Goal: Task Accomplishment & Management: Use online tool/utility

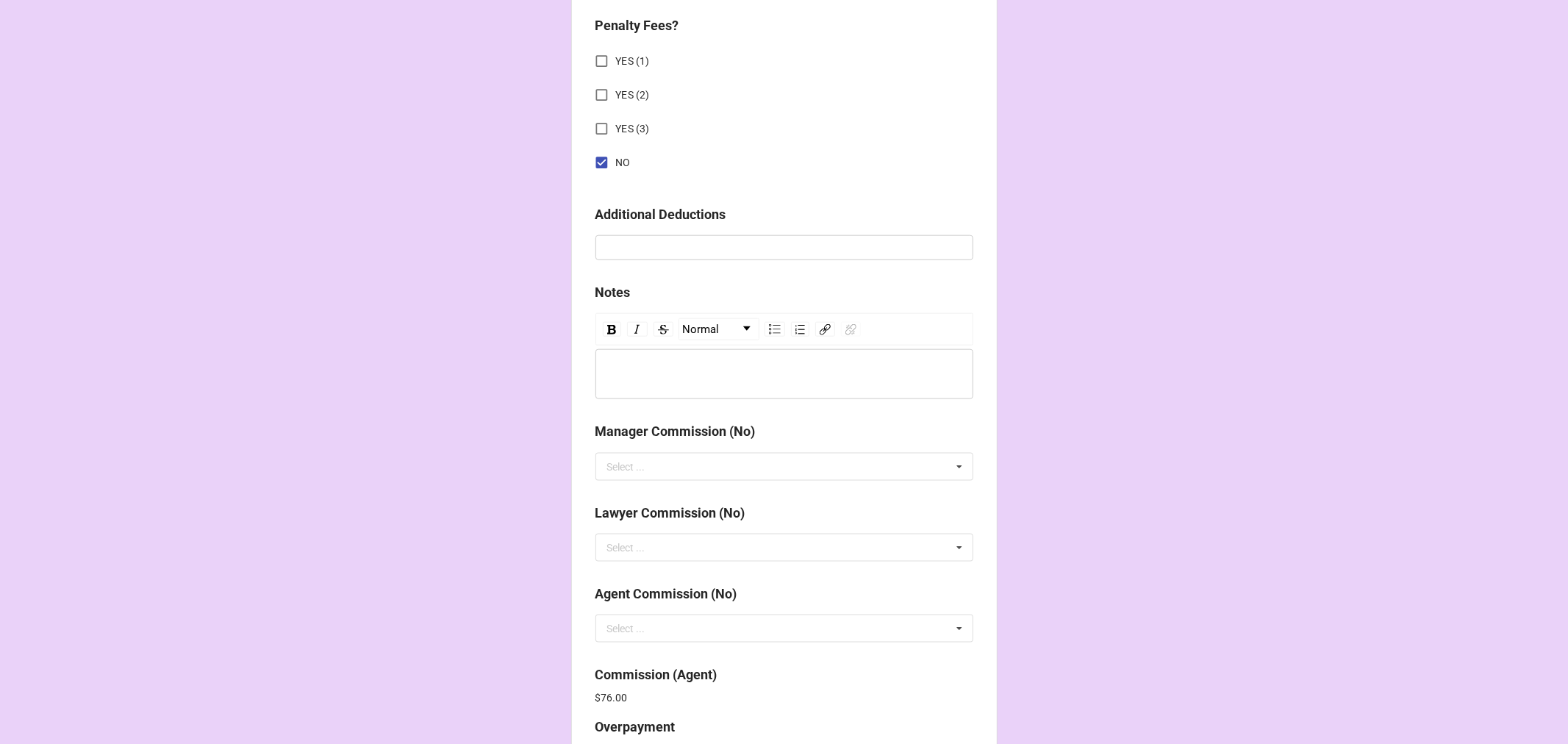
scroll to position [1753, 0]
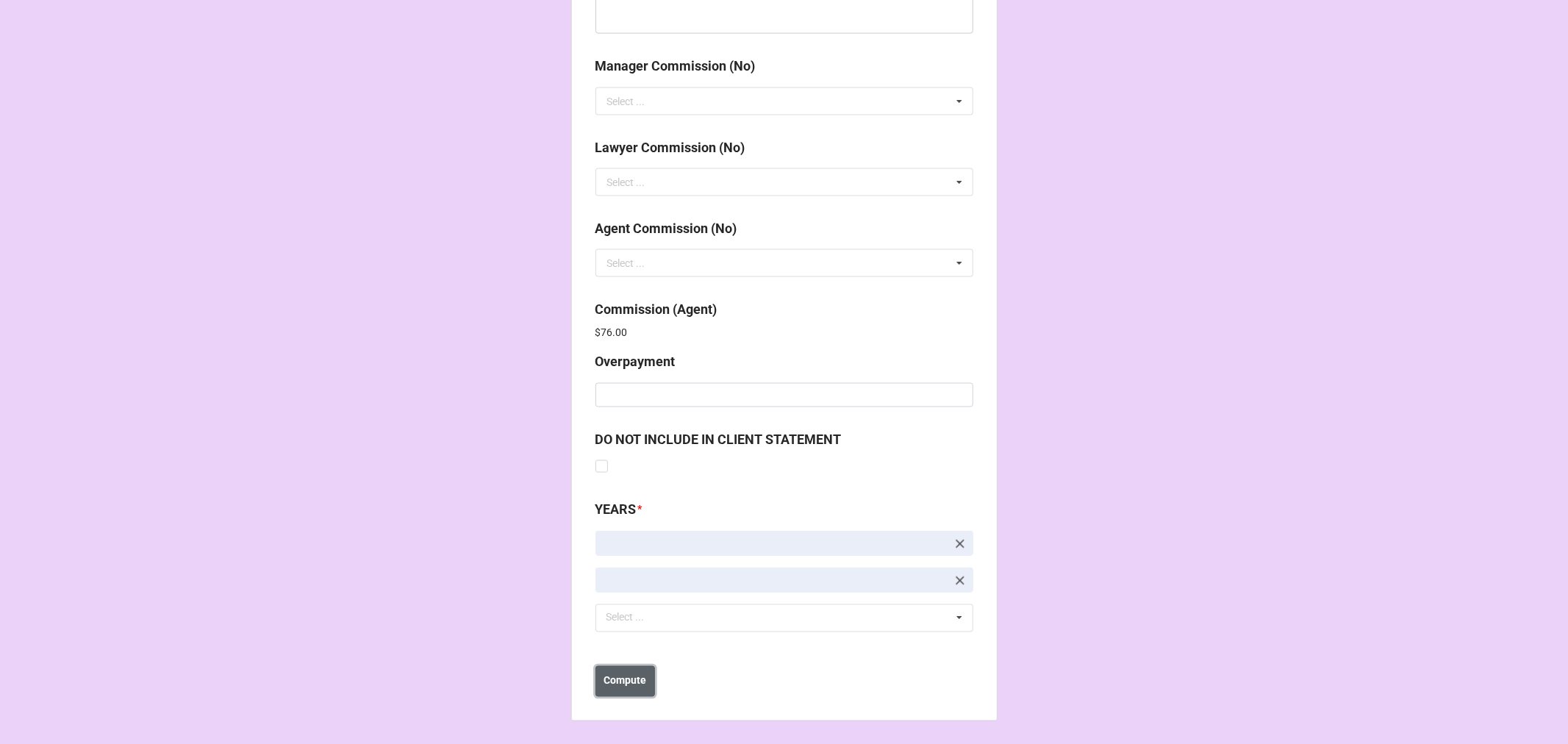
click at [623, 681] on b "Compute" at bounding box center [625, 681] width 43 height 15
click at [635, 684] on b "Compute" at bounding box center [625, 681] width 43 height 15
click at [616, 682] on b "Save" at bounding box center [621, 681] width 24 height 15
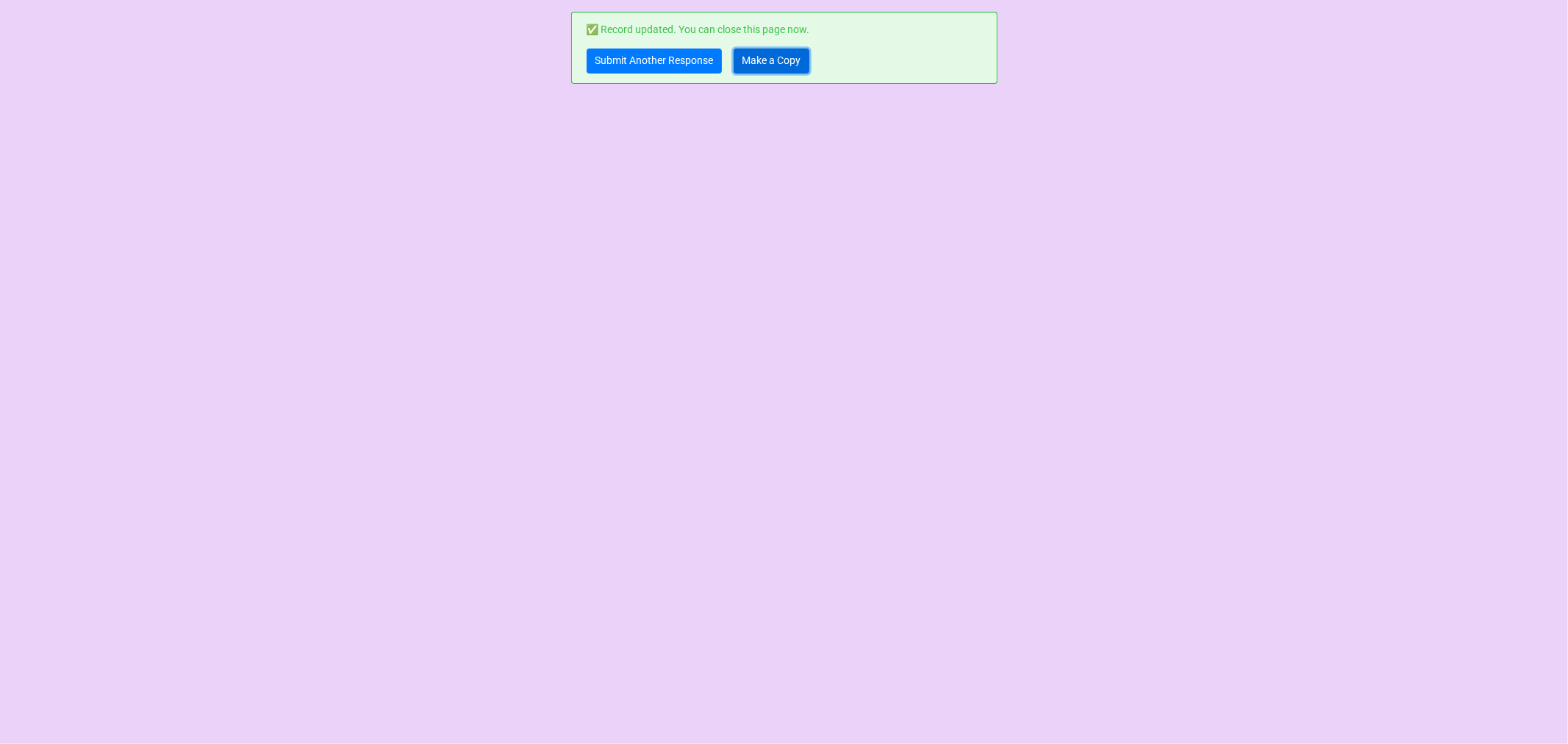
click at [774, 58] on link "Make a Copy" at bounding box center [771, 61] width 76 height 25
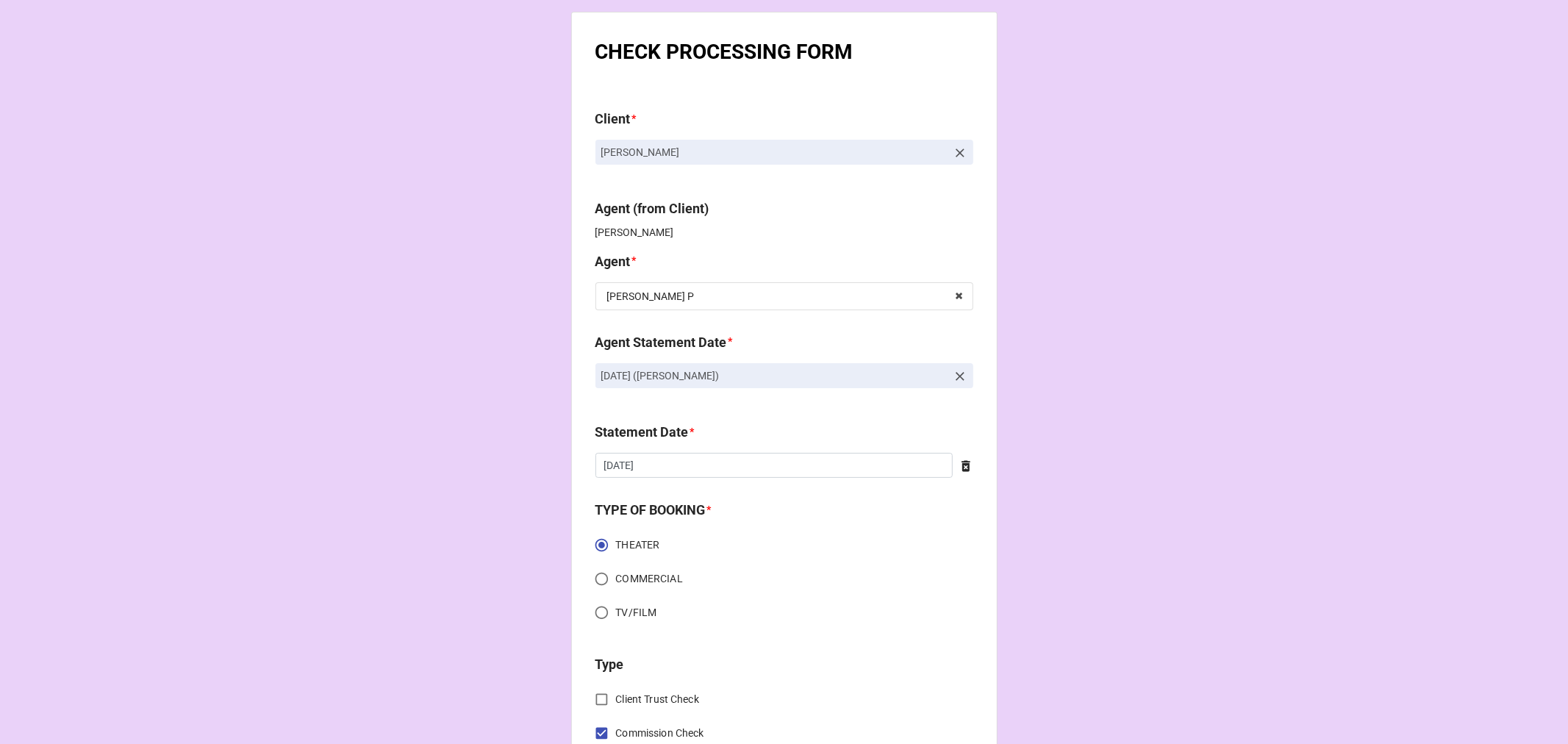
click at [958, 377] on icon at bounding box center [960, 376] width 15 height 15
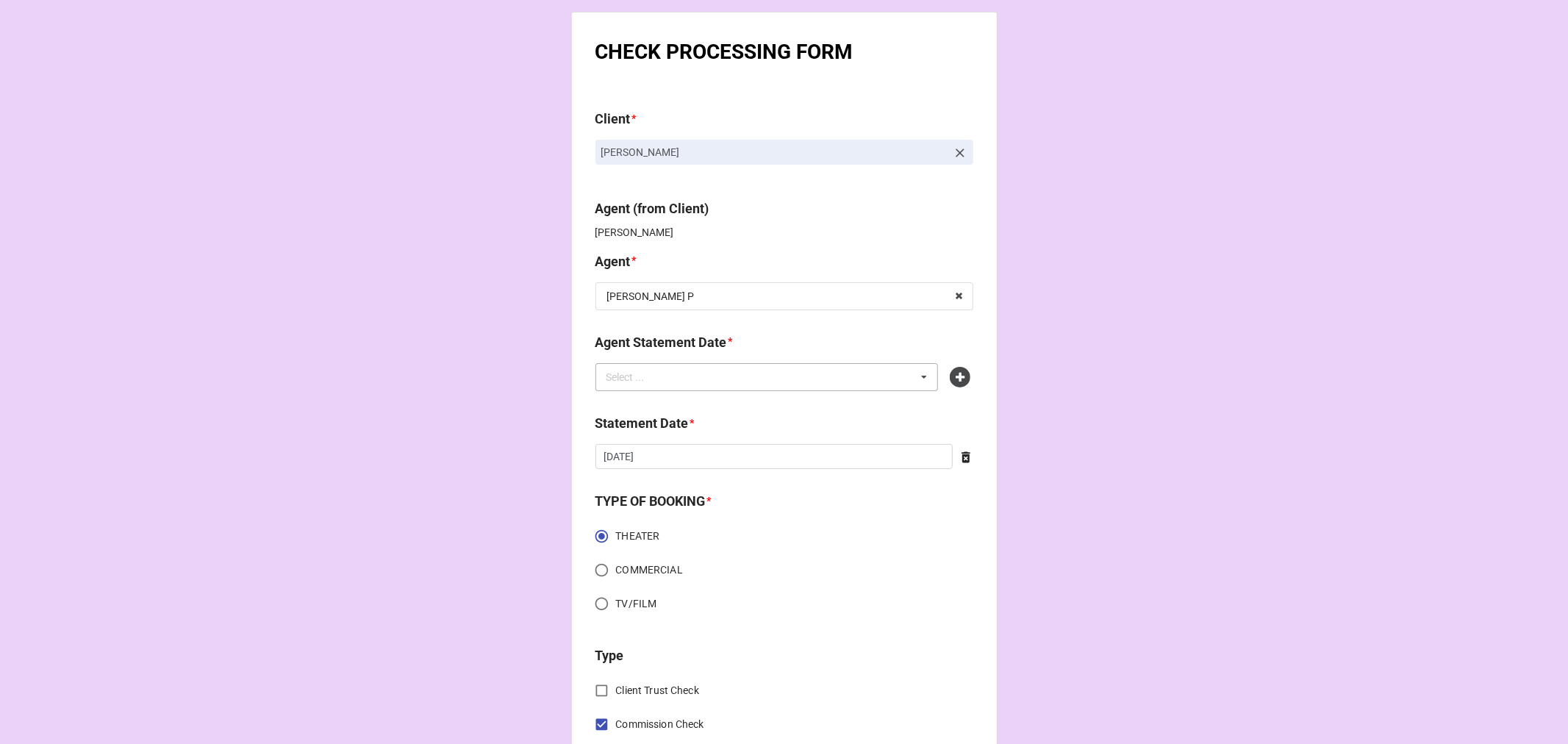
click at [864, 380] on div "Select ... No results found." at bounding box center [767, 378] width 344 height 28
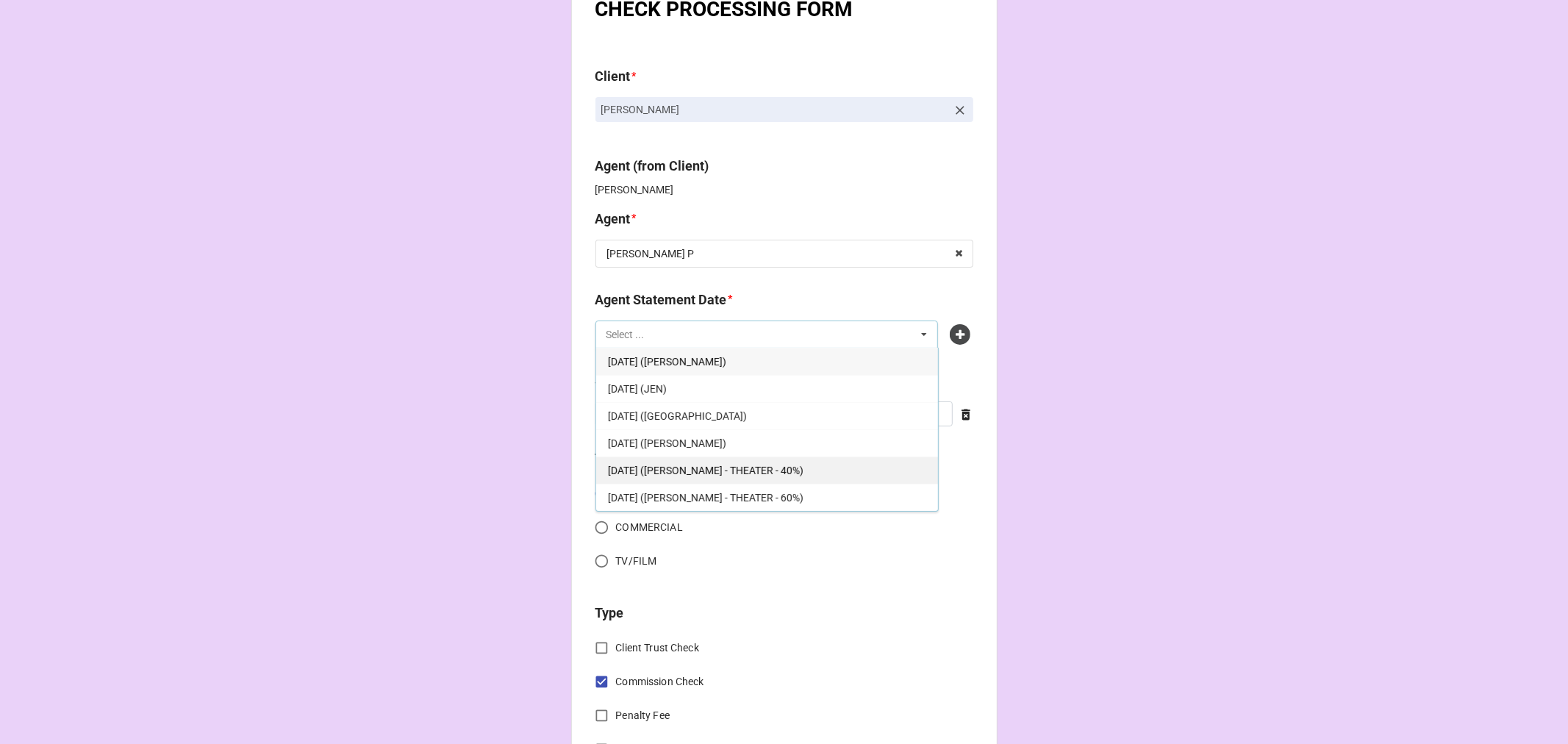
scroll to position [82, 0]
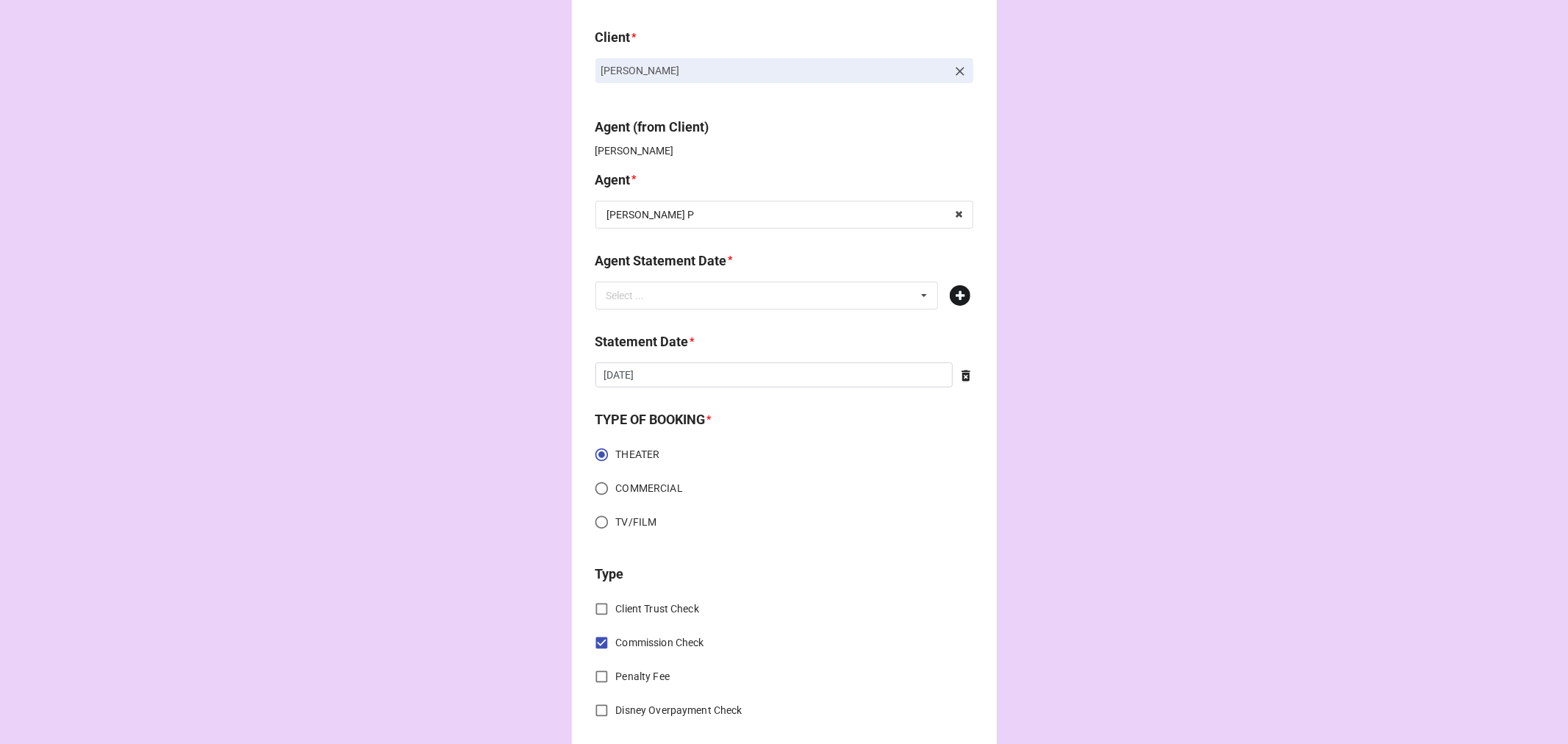
click at [956, 294] on icon at bounding box center [960, 296] width 21 height 21
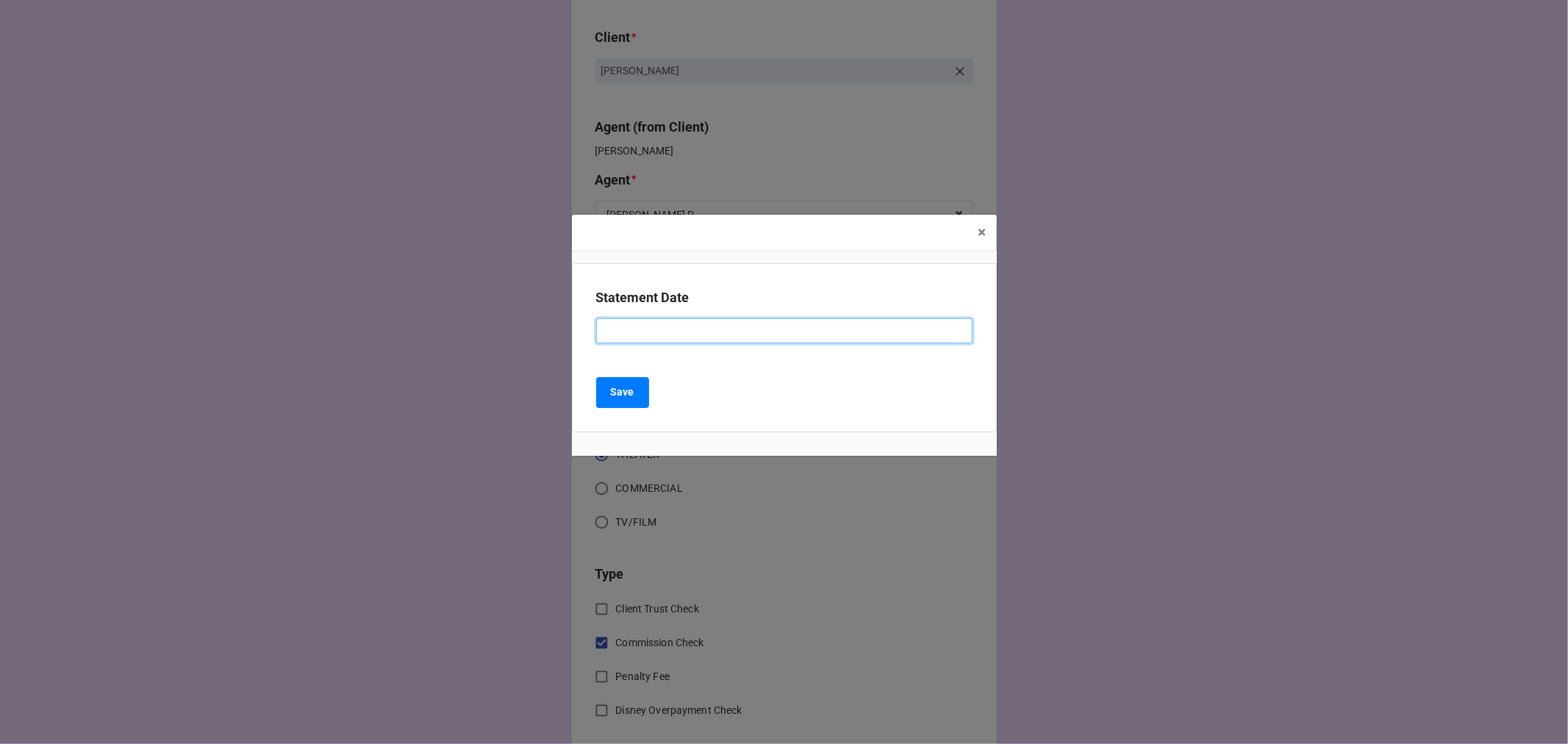
click at [652, 321] on input at bounding box center [784, 331] width 376 height 25
paste input ""[DATE] ([PERSON_NAME])""
drag, startPoint x: 661, startPoint y: 330, endPoint x: 474, endPoint y: 329, distance: 187.0
click at [475, 329] on div "× Close Statement Date "[DATE] ([PERSON_NAME])" Save" at bounding box center [784, 372] width 1568 height 744
click at [798, 333] on input "[DATE] ([PERSON_NAME])"" at bounding box center [784, 331] width 376 height 25
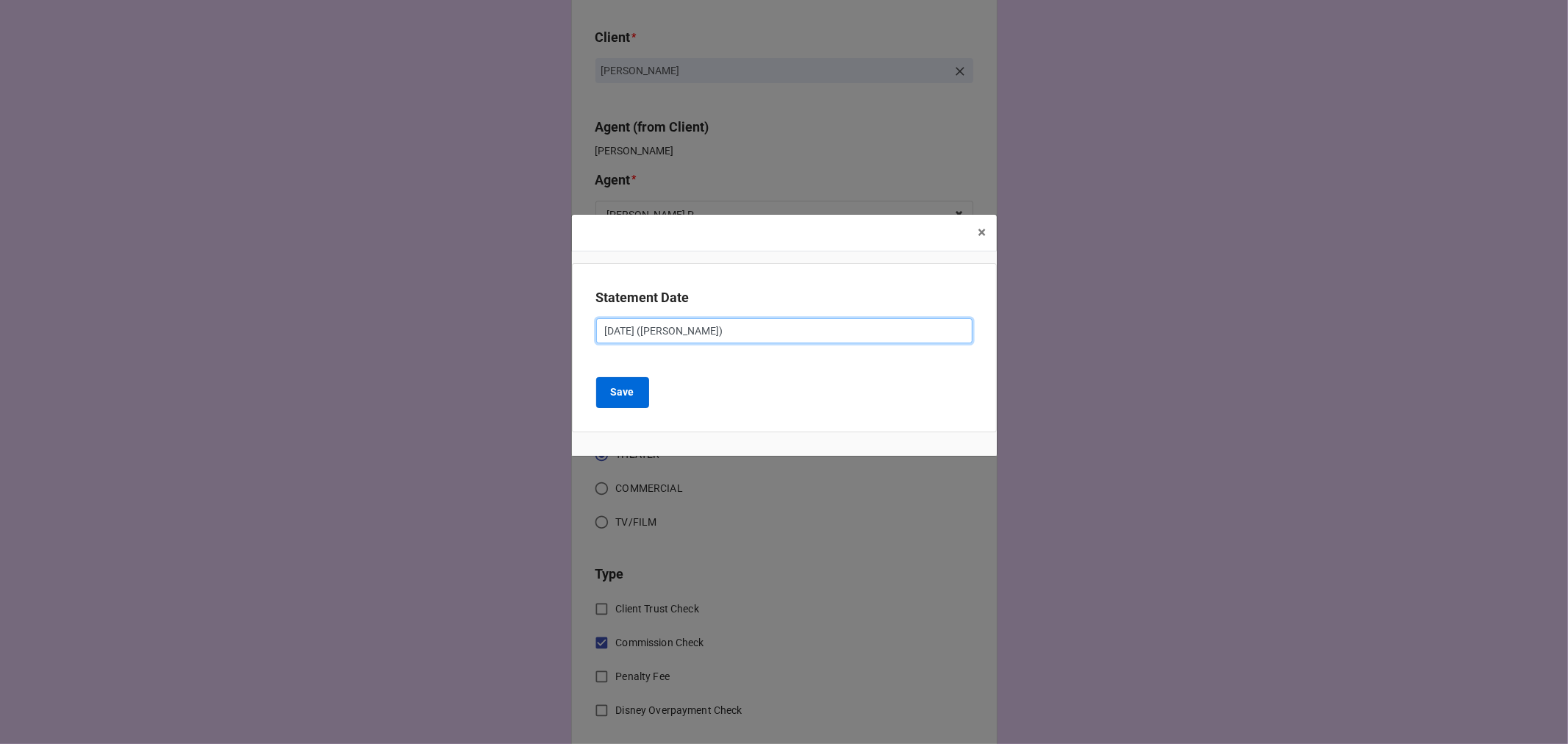
type input "[DATE] ([PERSON_NAME])"
click at [627, 400] on button "Save" at bounding box center [623, 392] width 53 height 31
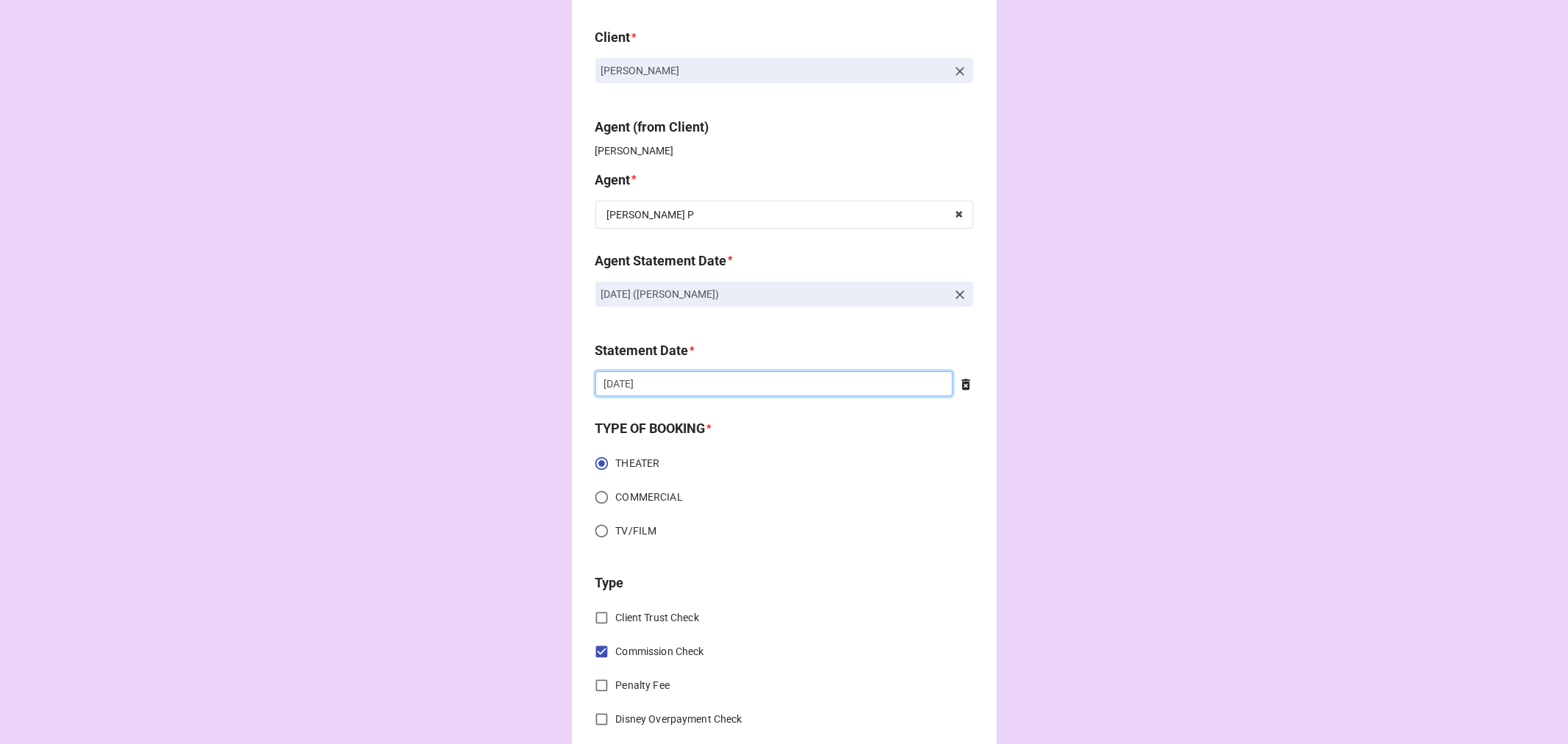
click at [740, 380] on input "[DATE]" at bounding box center [774, 383] width 358 height 25
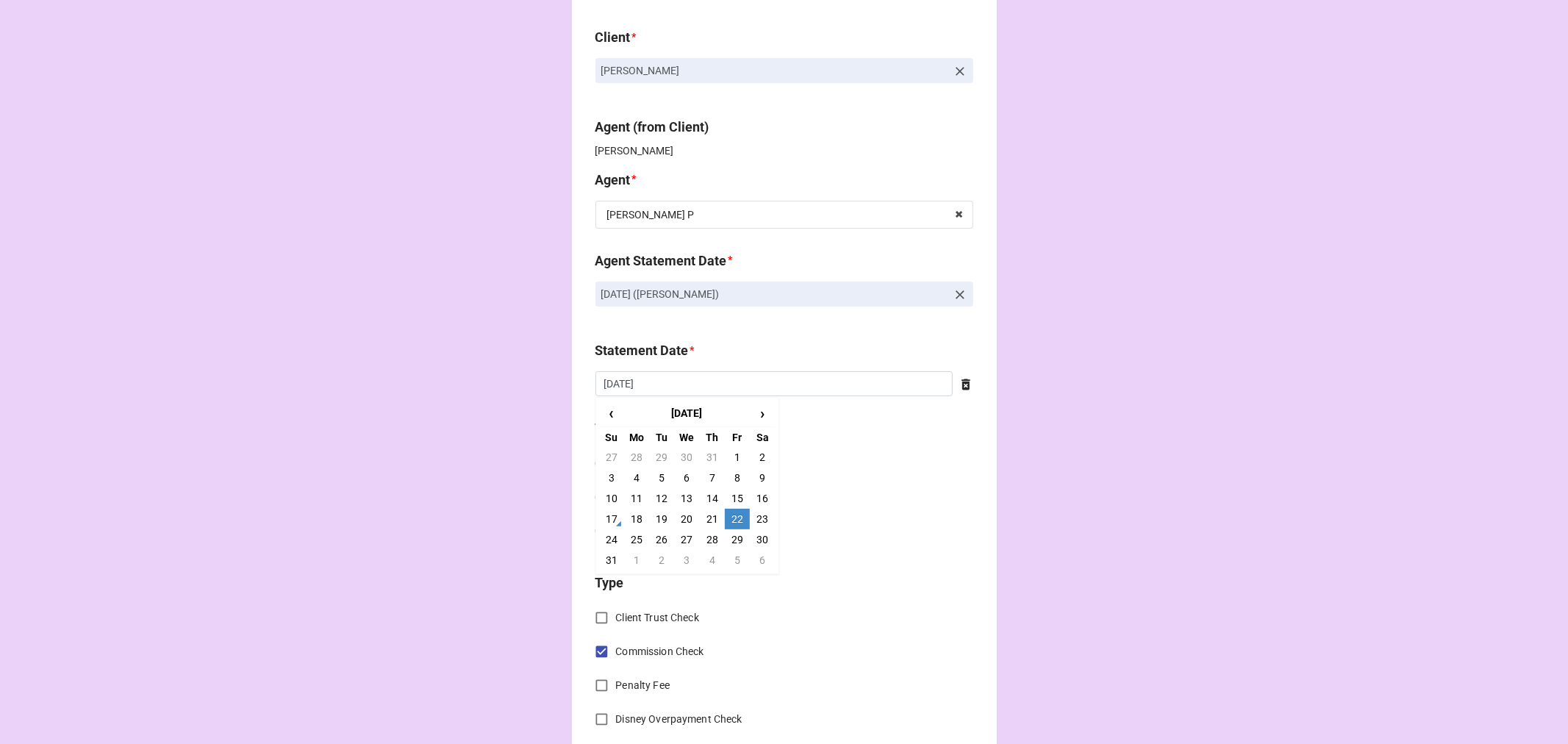
click at [735, 561] on td "5" at bounding box center [737, 560] width 25 height 21
type input "[DATE]"
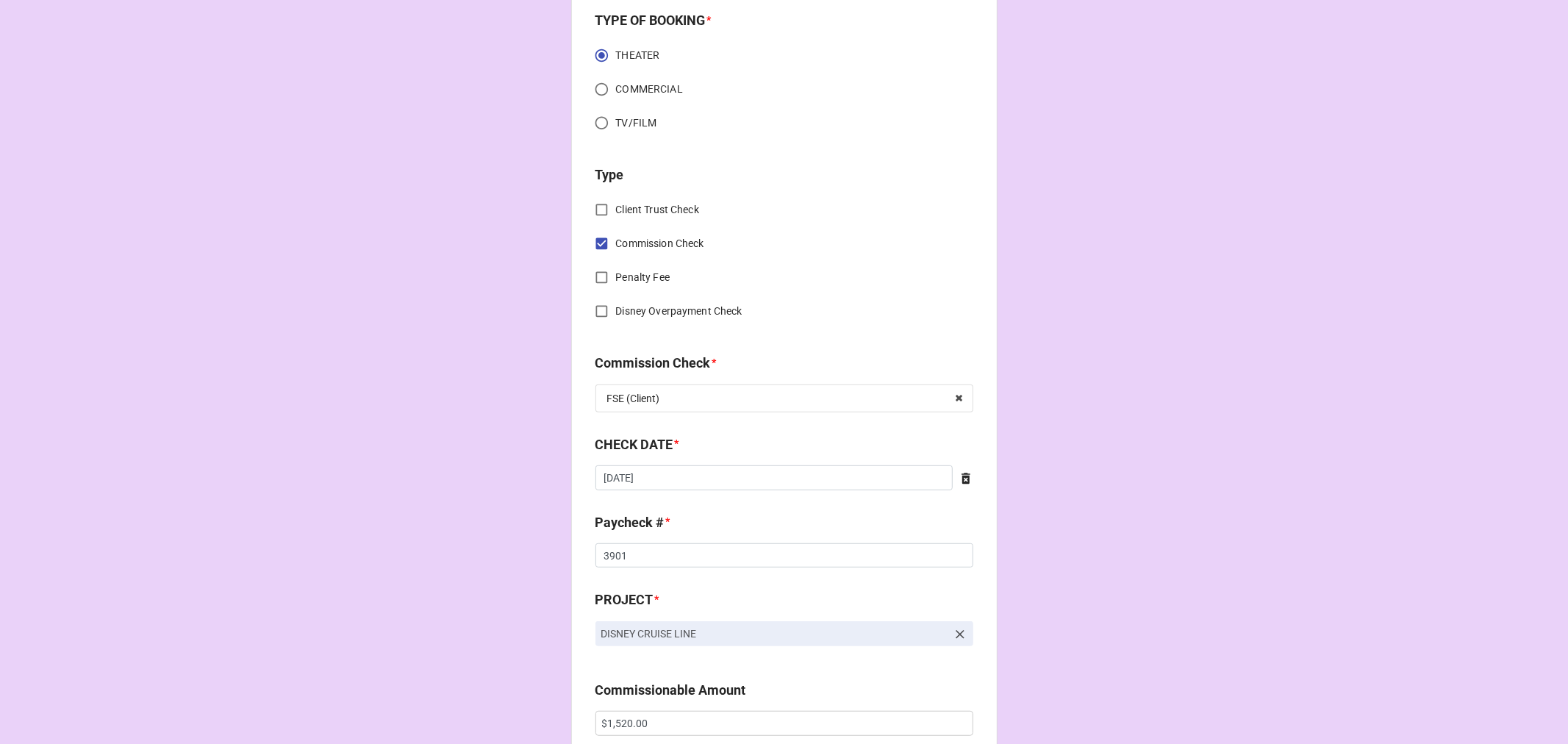
scroll to position [571, 0]
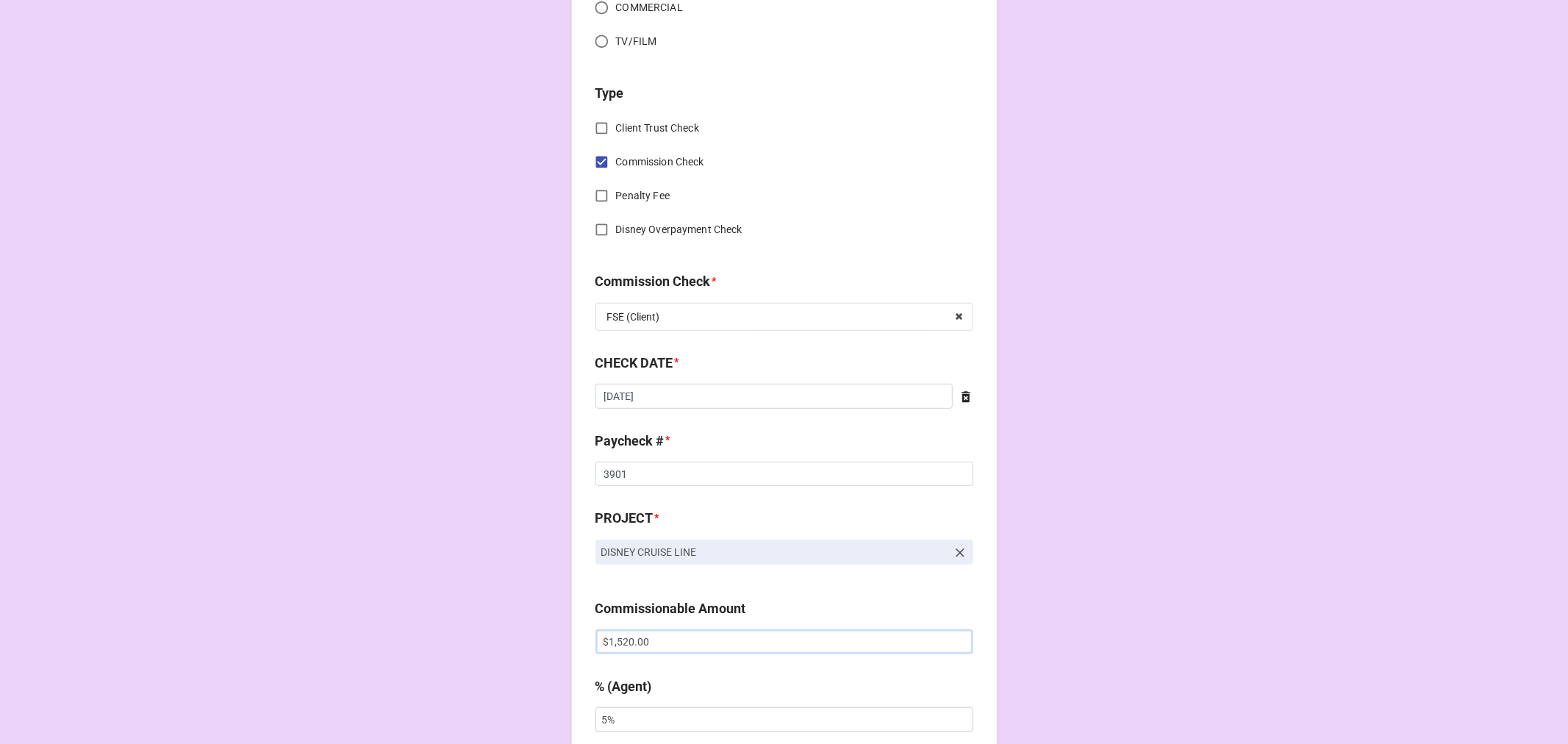
click at [619, 635] on input "$1,520.00" at bounding box center [784, 642] width 377 height 25
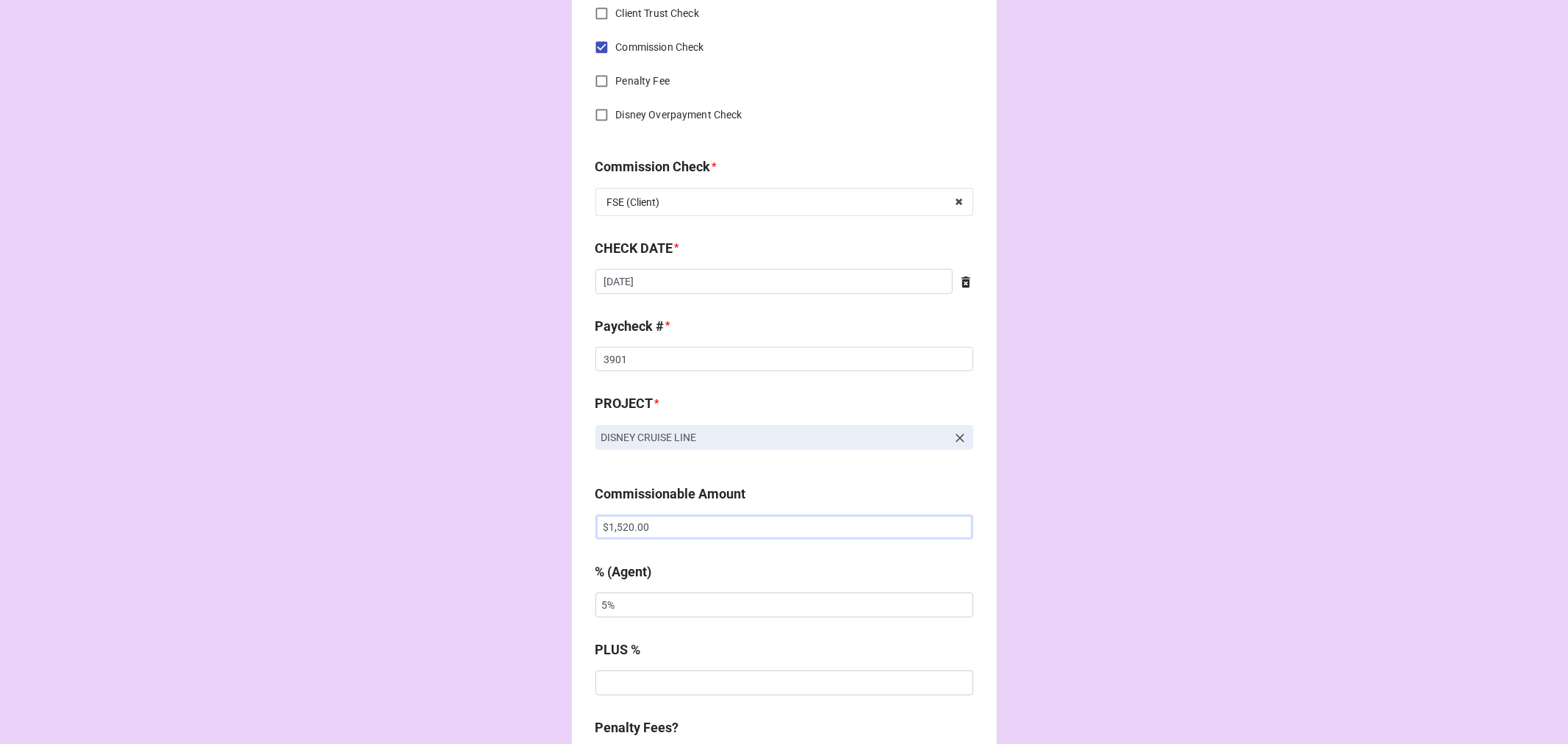
scroll to position [898, 0]
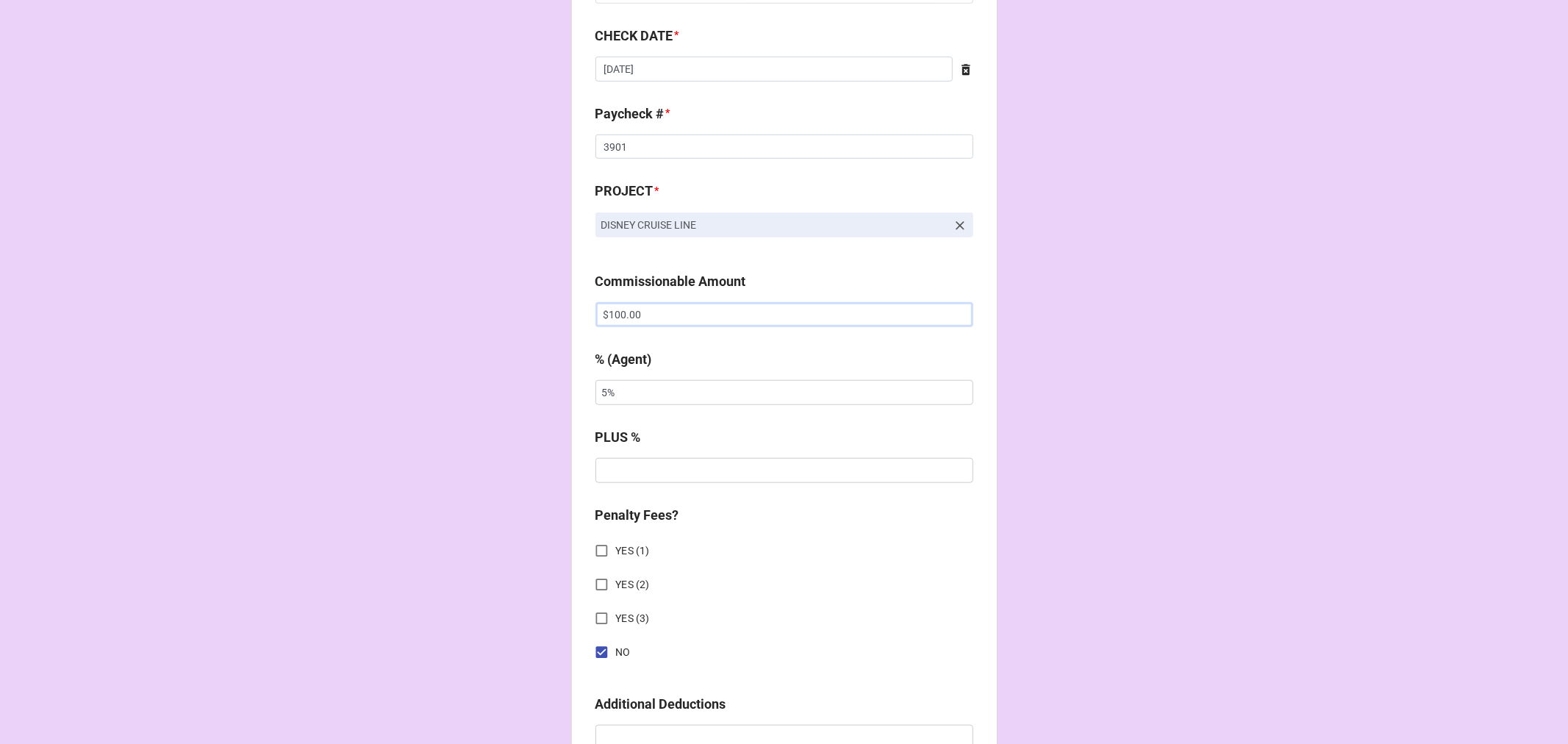
drag, startPoint x: 656, startPoint y: 319, endPoint x: 474, endPoint y: 296, distance: 183.4
click at [474, 298] on div "CHECK PROCESSING FORM Client * [PERSON_NAME] Agent (from Client) [PERSON_NAME] …" at bounding box center [784, 324] width 1568 height 2445
type input "$10.00"
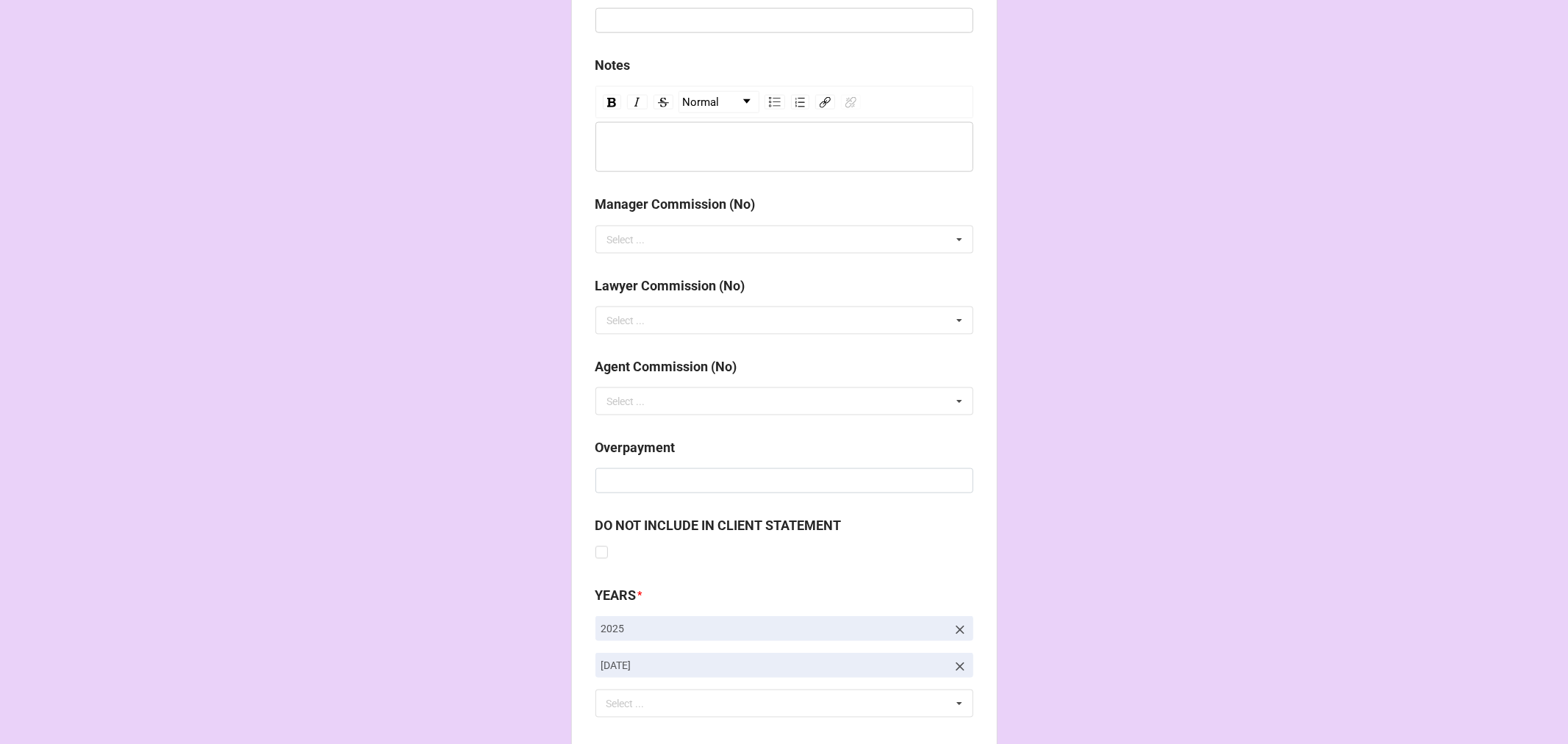
scroll to position [1701, 0]
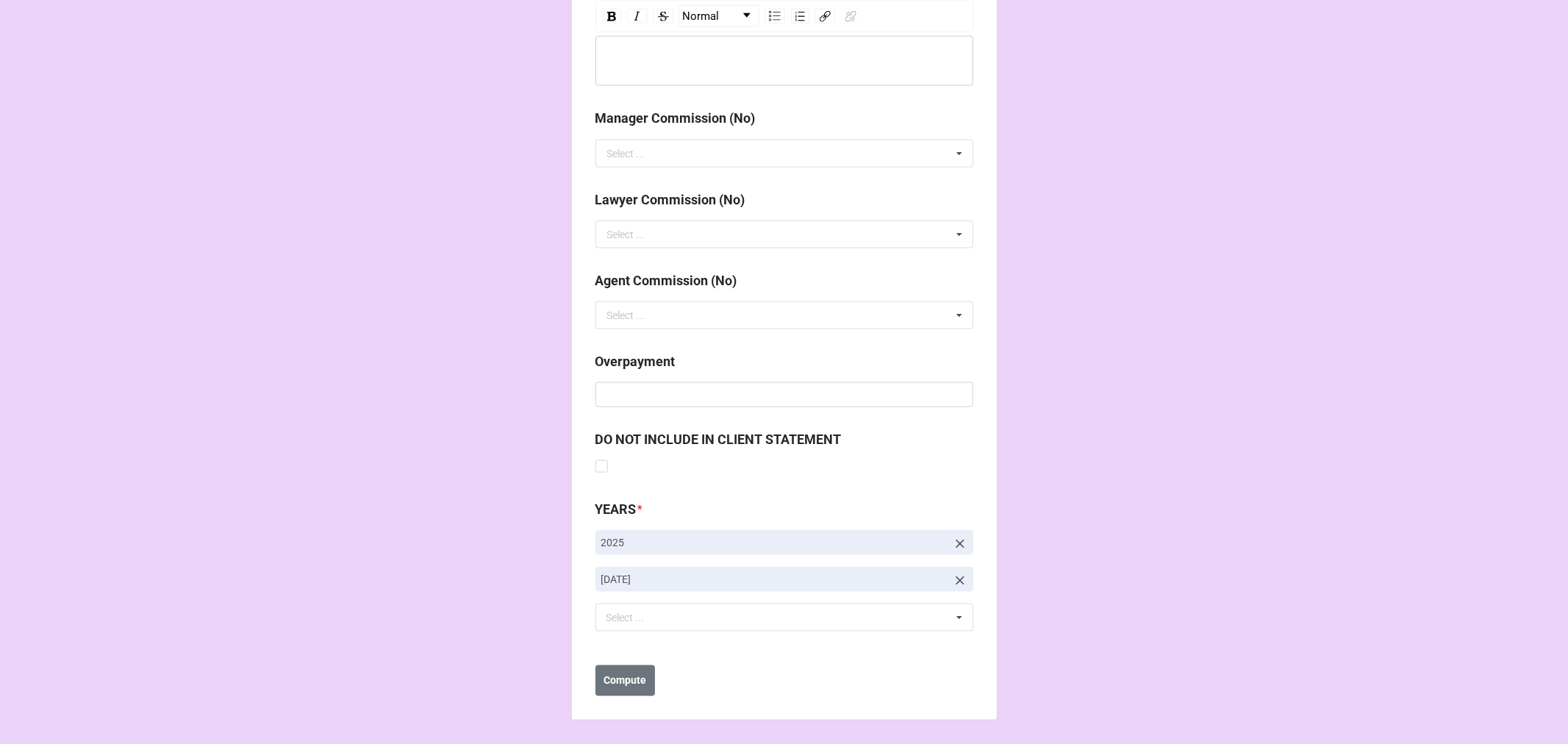
drag, startPoint x: 956, startPoint y: 580, endPoint x: 941, endPoint y: 585, distance: 15.8
click at [956, 580] on icon at bounding box center [960, 581] width 9 height 9
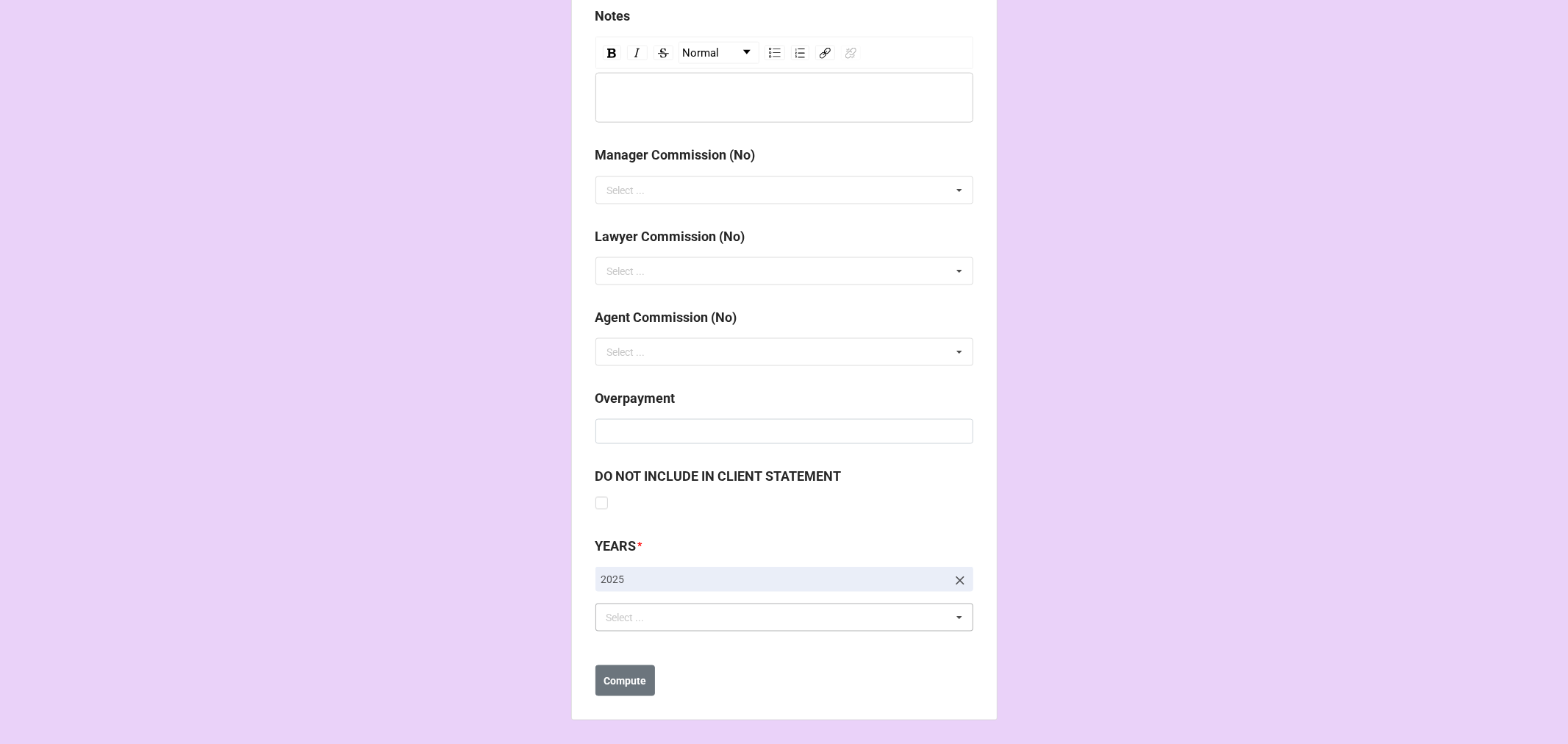
click at [698, 622] on div "Select ... No results found." at bounding box center [784, 618] width 377 height 28
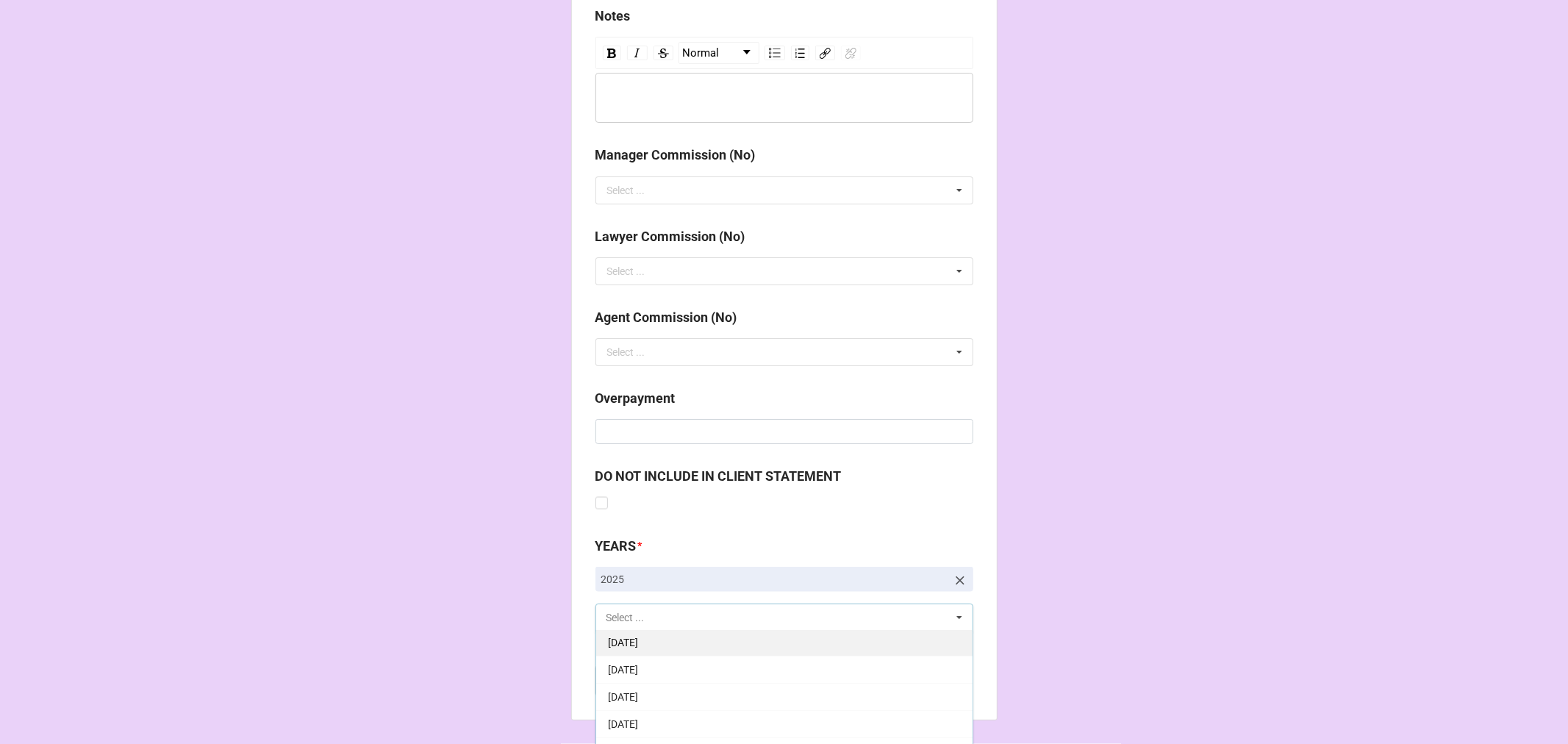
scroll to position [163, 0]
click at [697, 695] on div "[DATE]" at bounding box center [784, 698] width 376 height 27
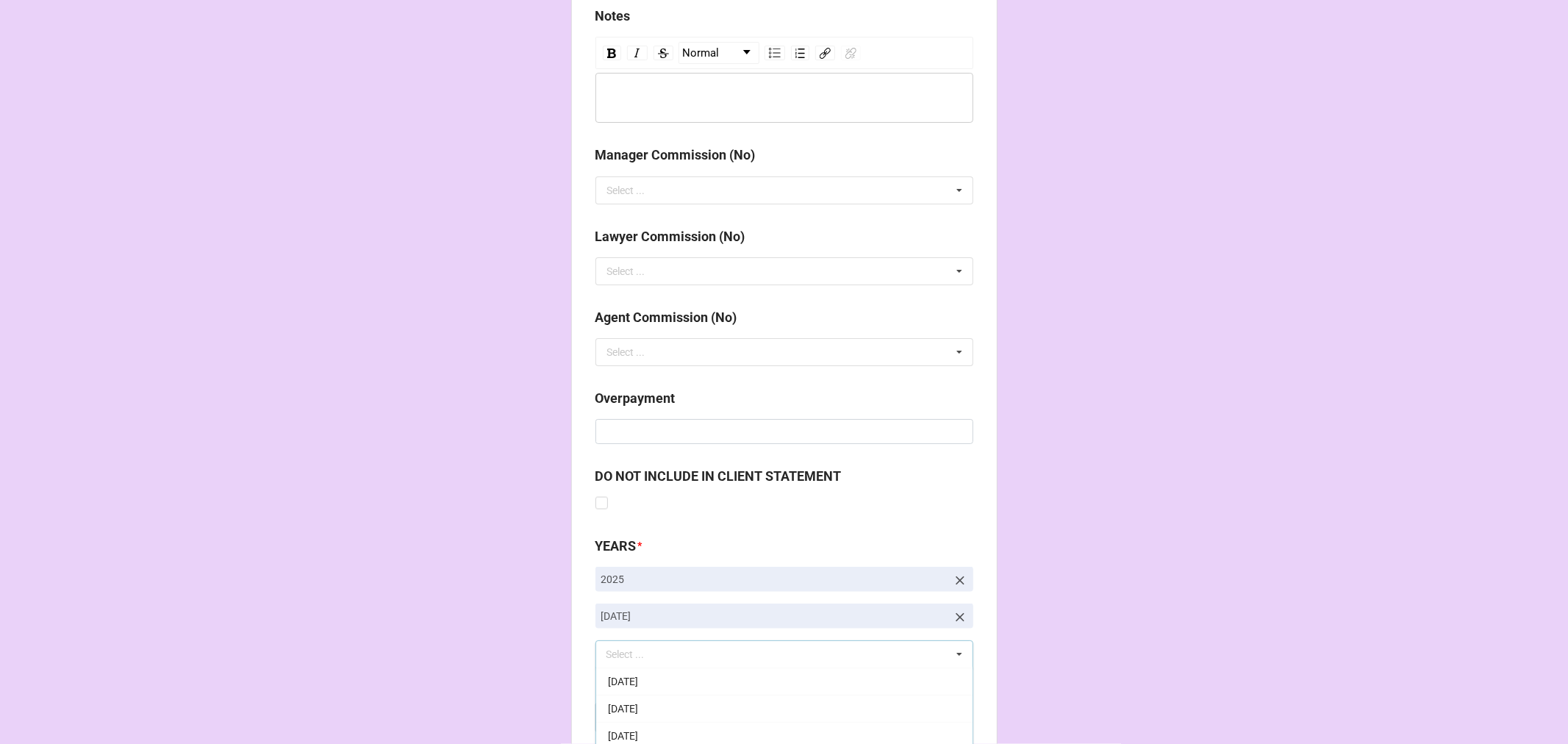
click at [619, 718] on b "Compute" at bounding box center [625, 717] width 43 height 15
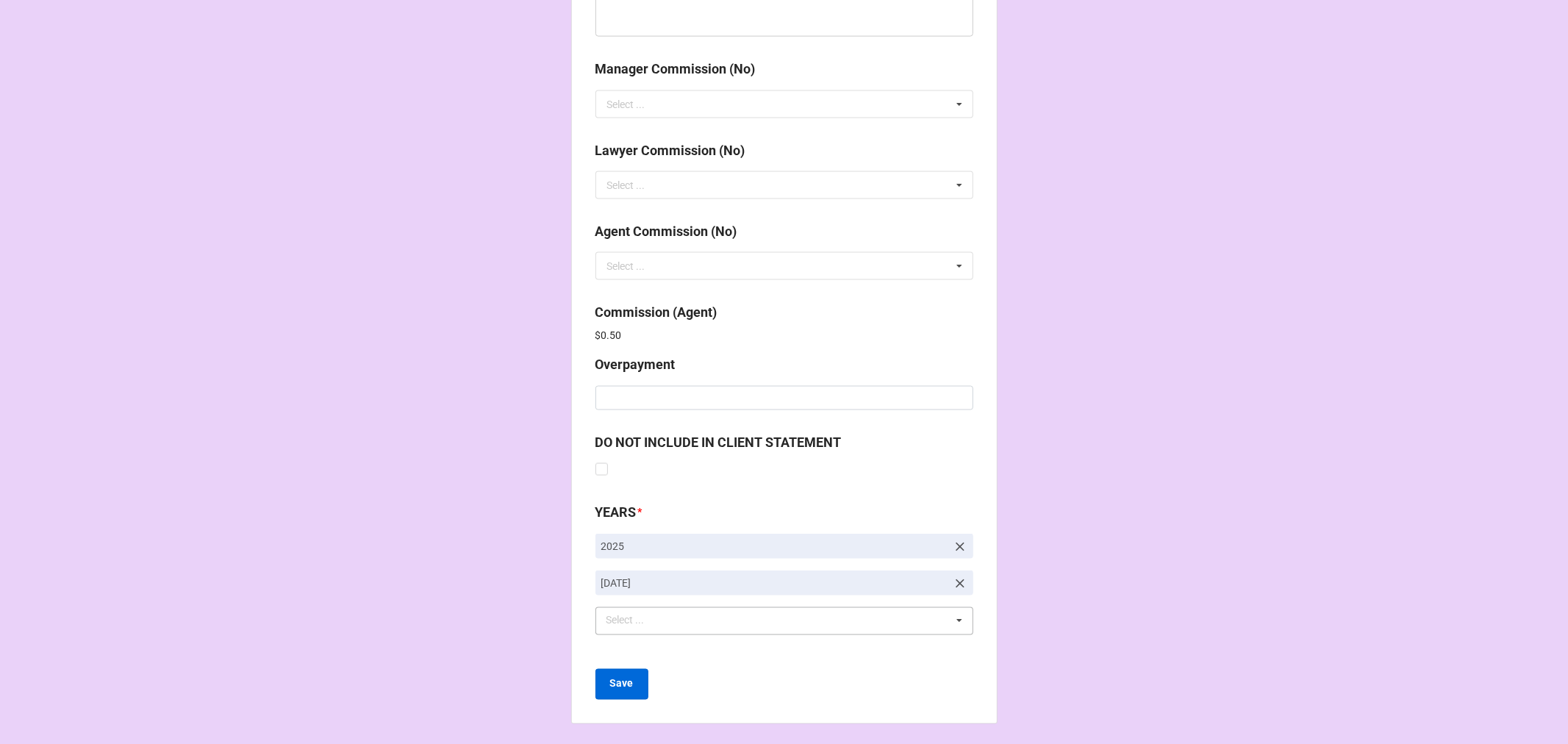
scroll to position [1753, 0]
click at [610, 684] on b "Save" at bounding box center [621, 681] width 24 height 15
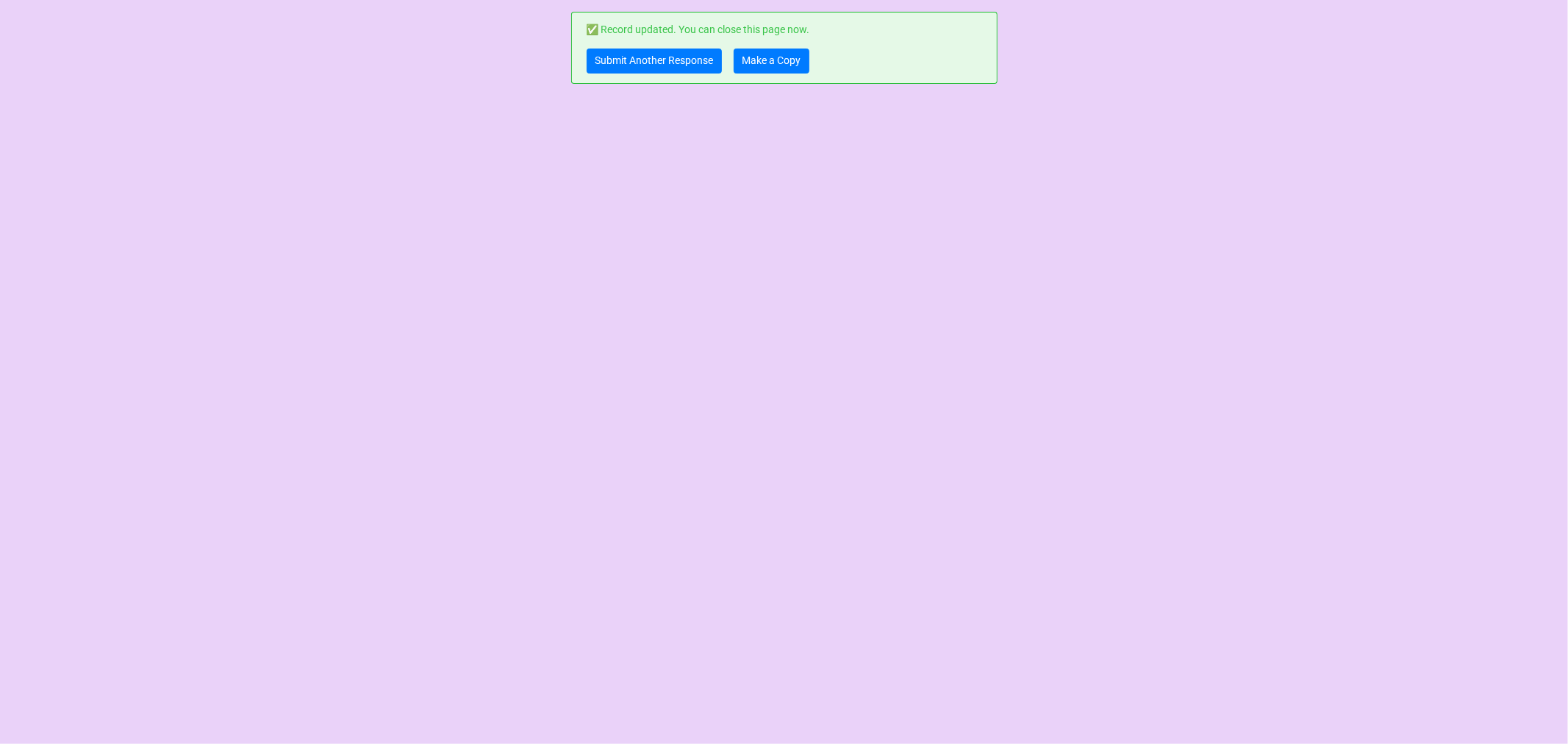
scroll to position [0, 0]
